Goal: Task Accomplishment & Management: Complete application form

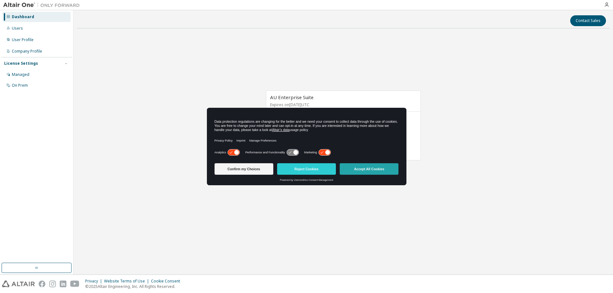
click at [373, 171] on button "Accept All Cookies" at bounding box center [369, 168] width 59 height 11
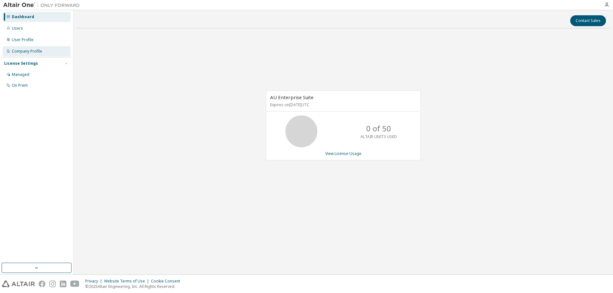
click at [39, 49] on div "Company Profile" at bounding box center [27, 51] width 30 height 5
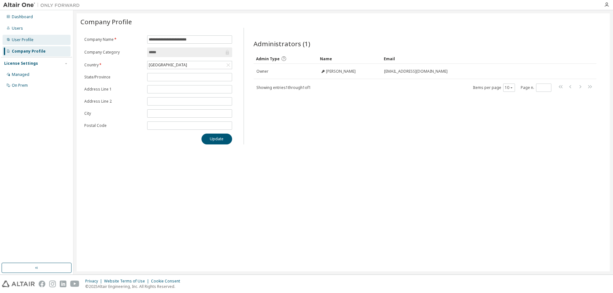
click at [11, 40] on div "User Profile" at bounding box center [37, 40] width 68 height 10
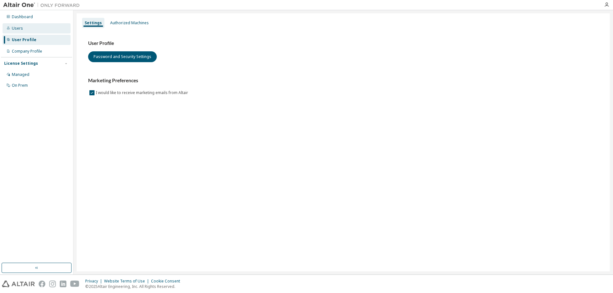
click at [13, 31] on div "Users" at bounding box center [17, 28] width 11 height 5
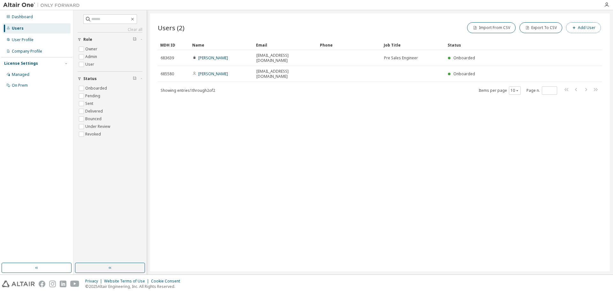
click at [579, 28] on button "Add User" at bounding box center [583, 27] width 35 height 11
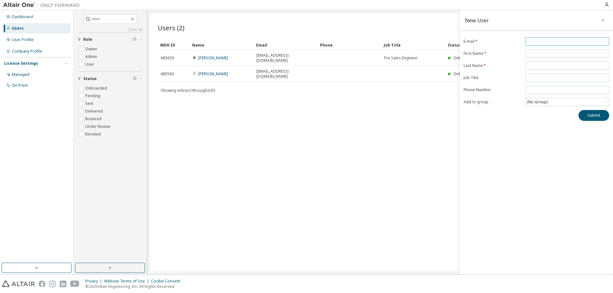
click at [556, 42] on input "email" at bounding box center [567, 41] width 80 height 5
drag, startPoint x: 543, startPoint y: 40, endPoint x: 517, endPoint y: 41, distance: 26.2
click at [527, 41] on input "******" at bounding box center [567, 41] width 80 height 5
paste input "**********"
type input "**********"
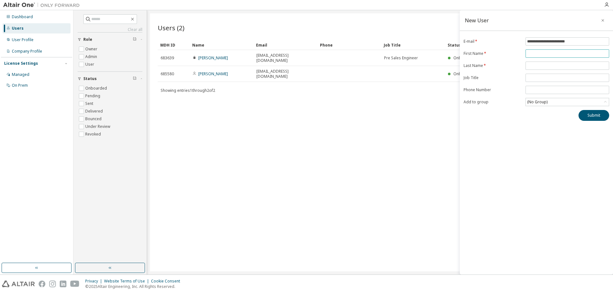
click at [543, 55] on input "text" at bounding box center [567, 53] width 80 height 5
type input "******"
click at [553, 105] on div "(No Group)" at bounding box center [567, 102] width 83 height 8
click at [553, 128] on li "18906 - JL Técnico" at bounding box center [567, 130] width 82 height 8
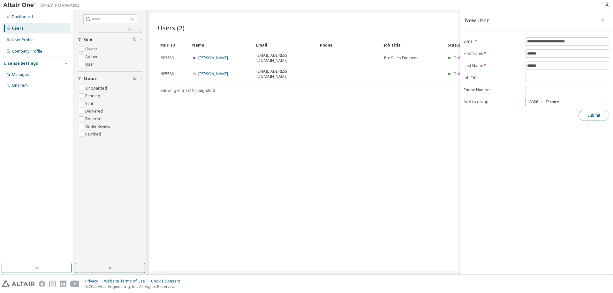
click at [591, 118] on button "Submit" at bounding box center [593, 115] width 31 height 11
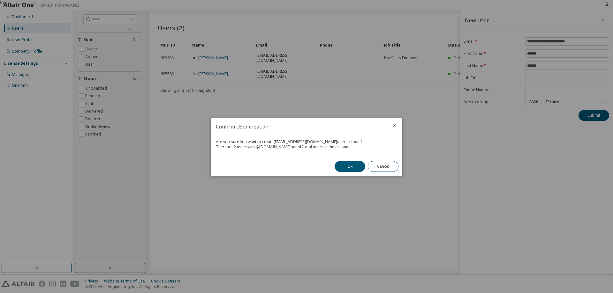
drag, startPoint x: 228, startPoint y: 143, endPoint x: 350, endPoint y: 139, distance: 122.6
click at [350, 139] on div "Are you sure you want to create [EMAIL_ADDRESS][DOMAIN_NAME] user account?" at bounding box center [306, 141] width 181 height 5
drag, startPoint x: 234, startPoint y: 149, endPoint x: 332, endPoint y: 146, distance: 98.7
click at [332, 146] on div "There are 2 users with @ [DOMAIN_NAME] out of 2 total users in the account." at bounding box center [306, 147] width 181 height 5
click at [341, 165] on button "Ok" at bounding box center [349, 166] width 31 height 11
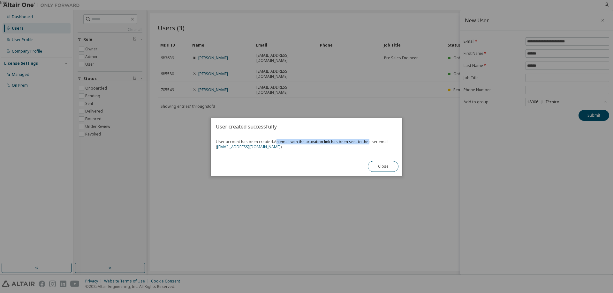
drag, startPoint x: 286, startPoint y: 143, endPoint x: 371, endPoint y: 144, distance: 84.9
click at [371, 143] on span "An email with the activation link has been sent to the user email ( [EMAIL_ADDR…" at bounding box center [302, 144] width 173 height 11
click at [388, 168] on button "Close" at bounding box center [383, 166] width 31 height 11
